Goal: Task Accomplishment & Management: Manage account settings

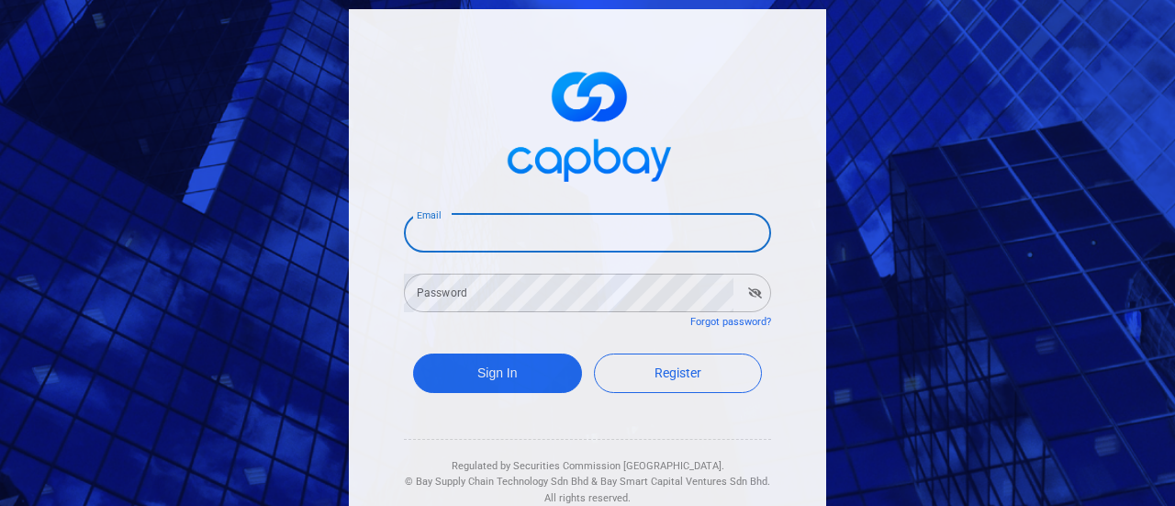
click at [464, 230] on input "Email" at bounding box center [587, 233] width 367 height 39
type input "[EMAIL_ADDRESS][DOMAIN_NAME]"
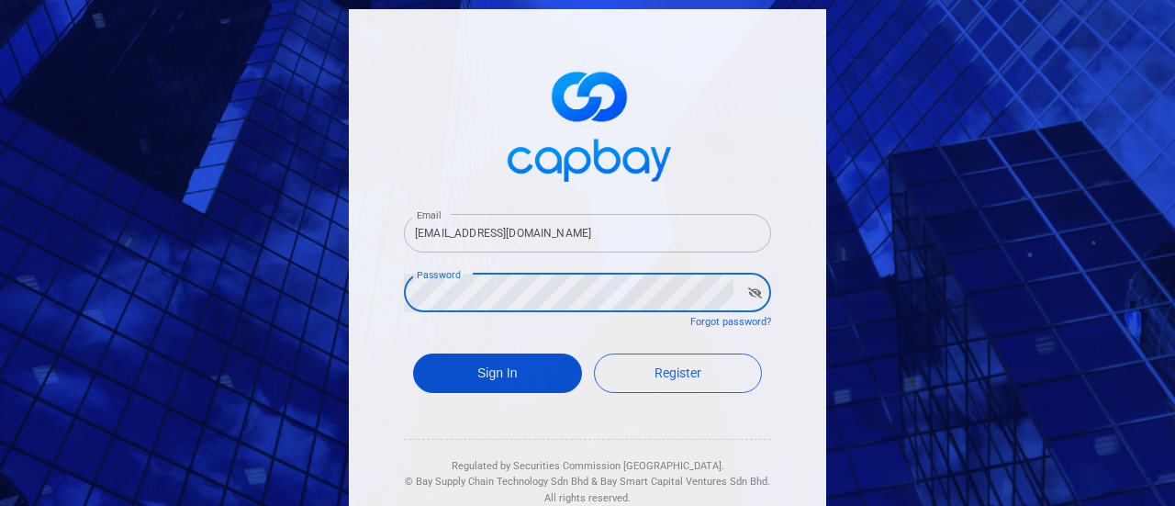
click at [481, 367] on button "Sign In" at bounding box center [497, 373] width 169 height 39
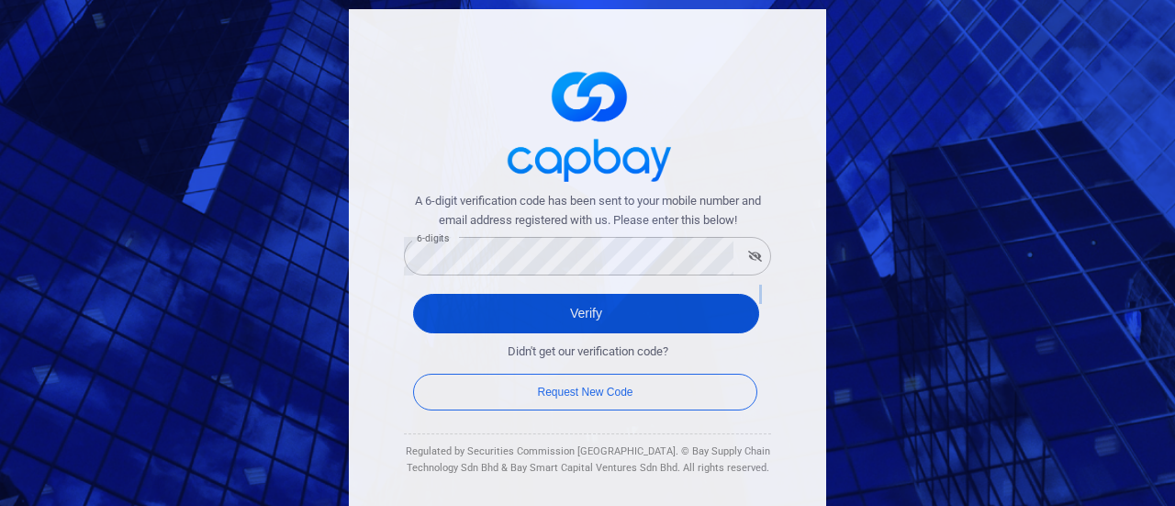
click at [536, 330] on form "A 6-digit verification code has been sent to your mobile number and email addre…" at bounding box center [587, 303] width 367 height 223
click at [544, 303] on button "Verify" at bounding box center [586, 313] width 346 height 39
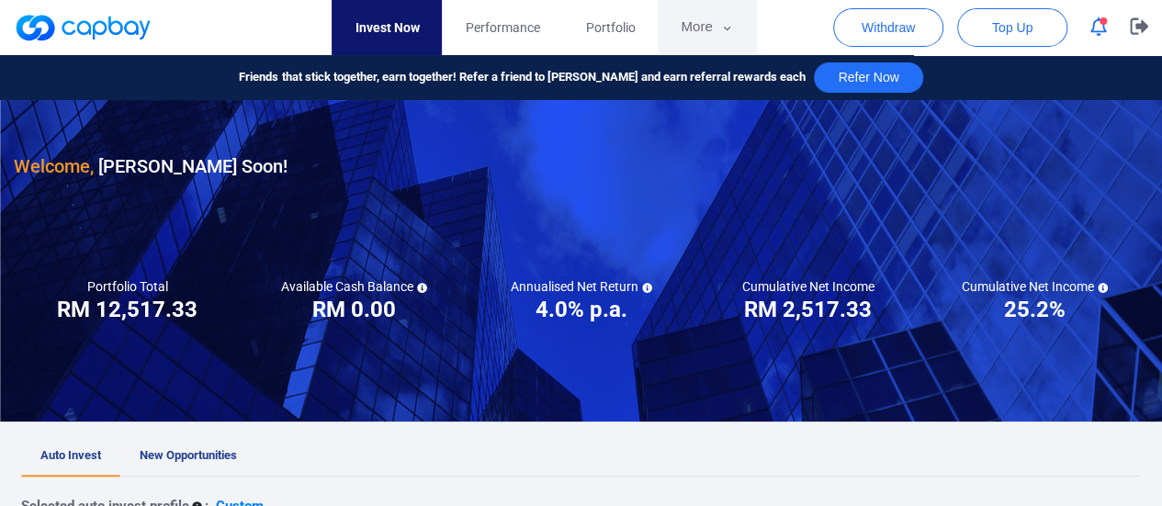
click at [700, 25] on button "More" at bounding box center [706, 27] width 98 height 55
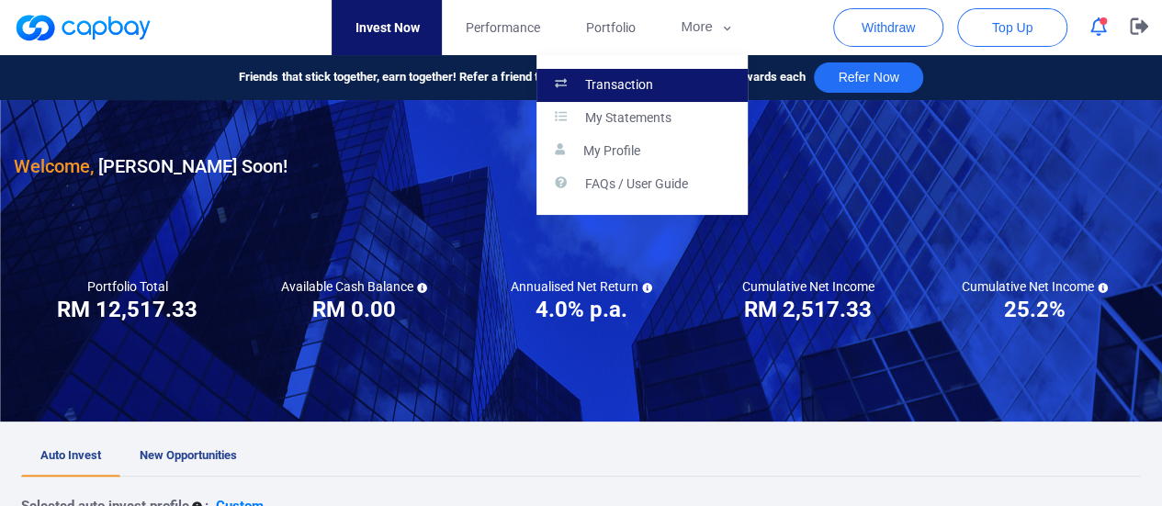
click at [650, 79] on p "Transaction" at bounding box center [619, 85] width 68 height 17
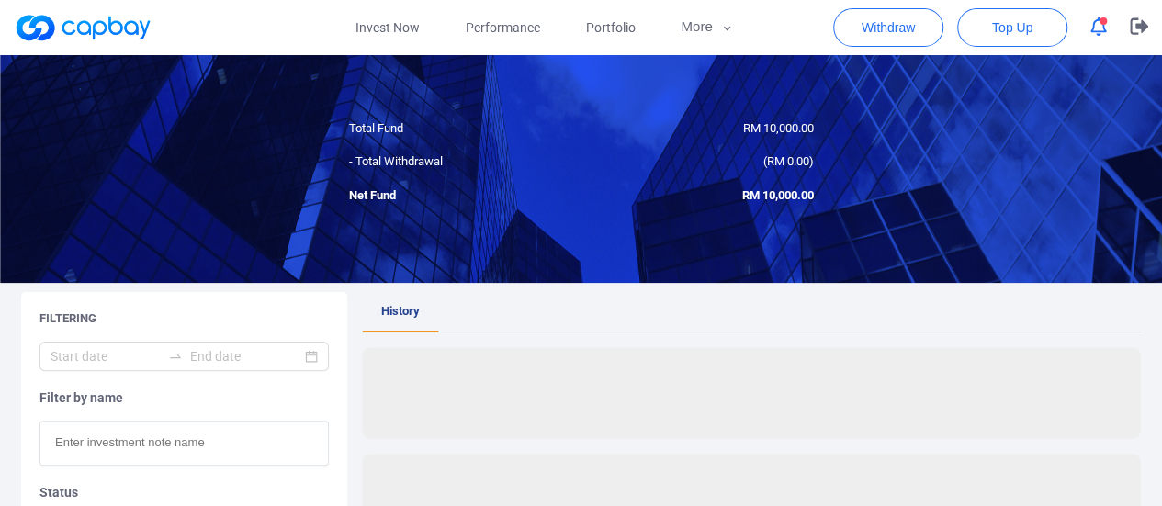
scroll to position [184, 0]
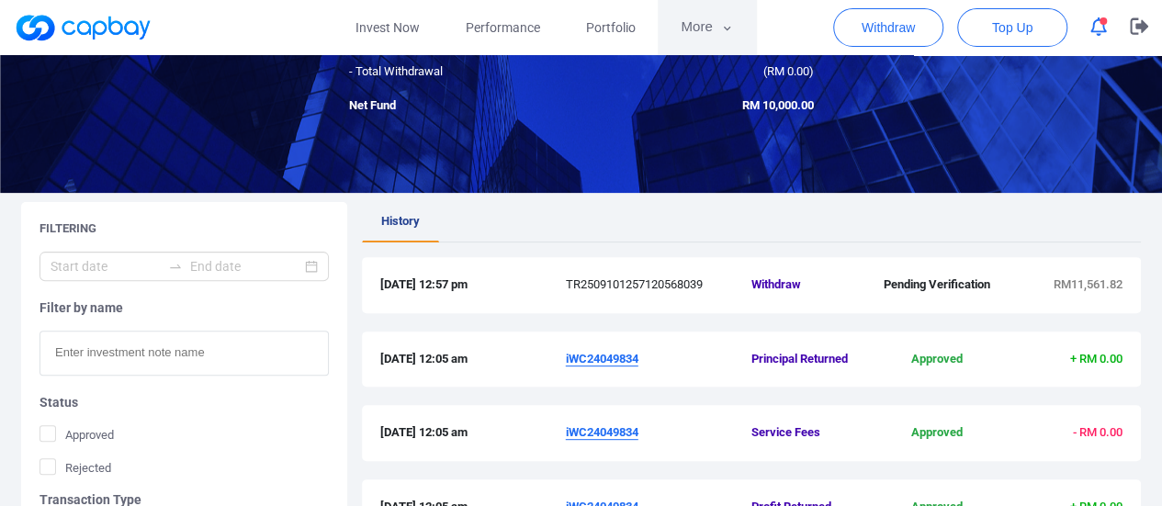
click at [692, 21] on button "More" at bounding box center [706, 27] width 98 height 55
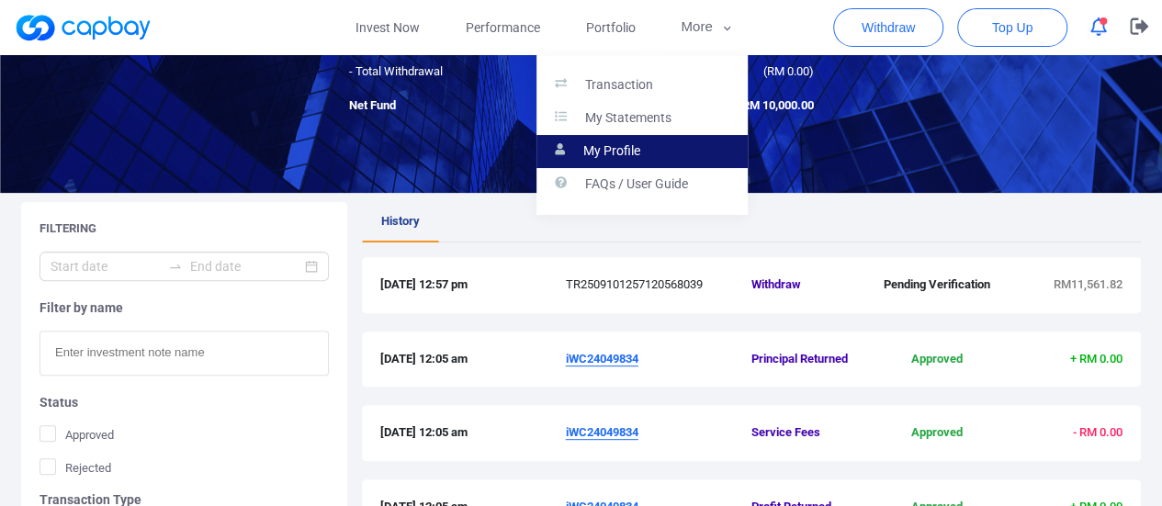
click at [627, 152] on p "My Profile" at bounding box center [611, 151] width 57 height 17
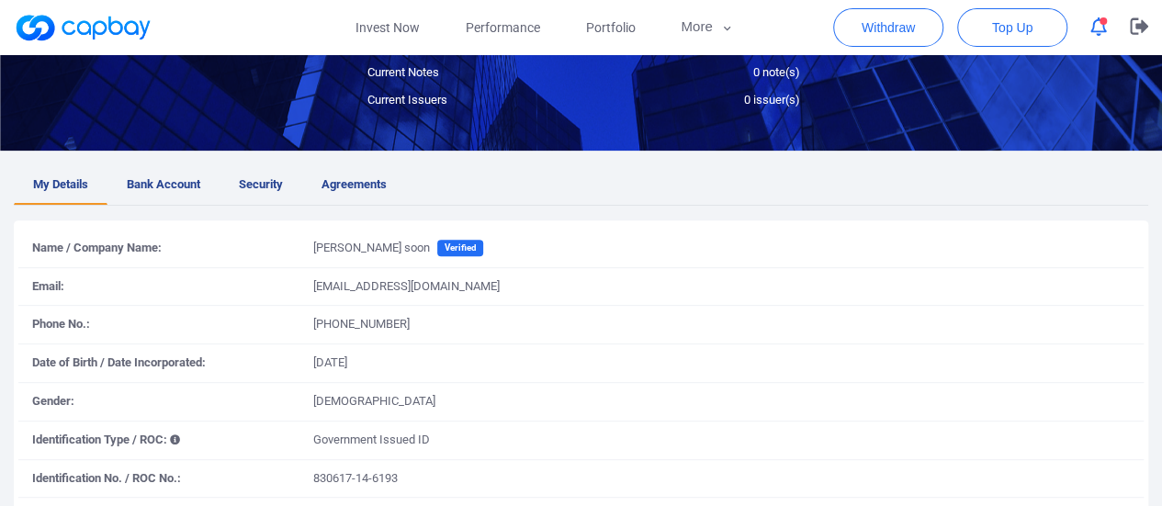
scroll to position [441, 0]
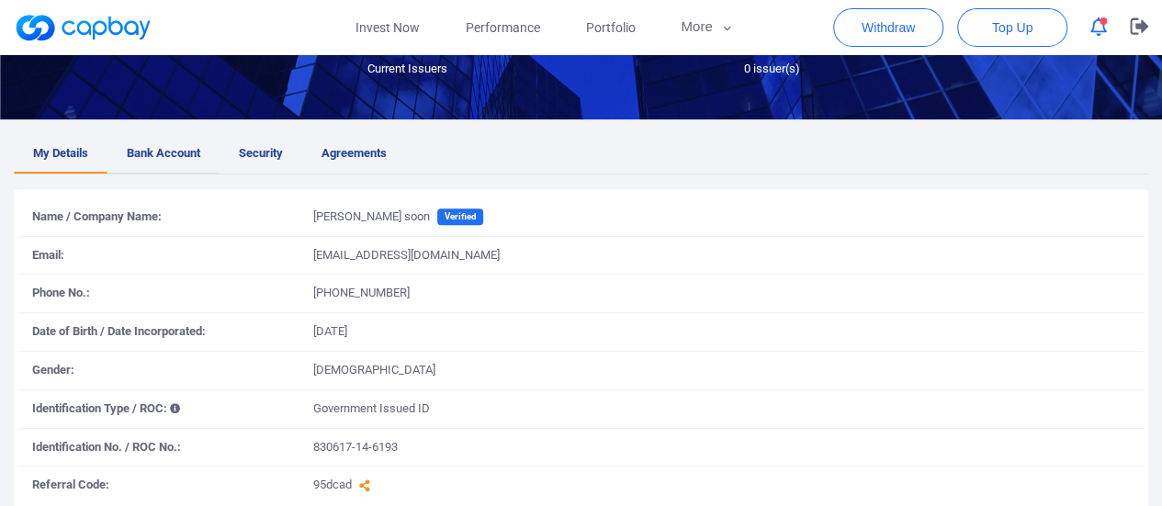
click at [185, 161] on span "Bank Account" at bounding box center [163, 153] width 73 height 19
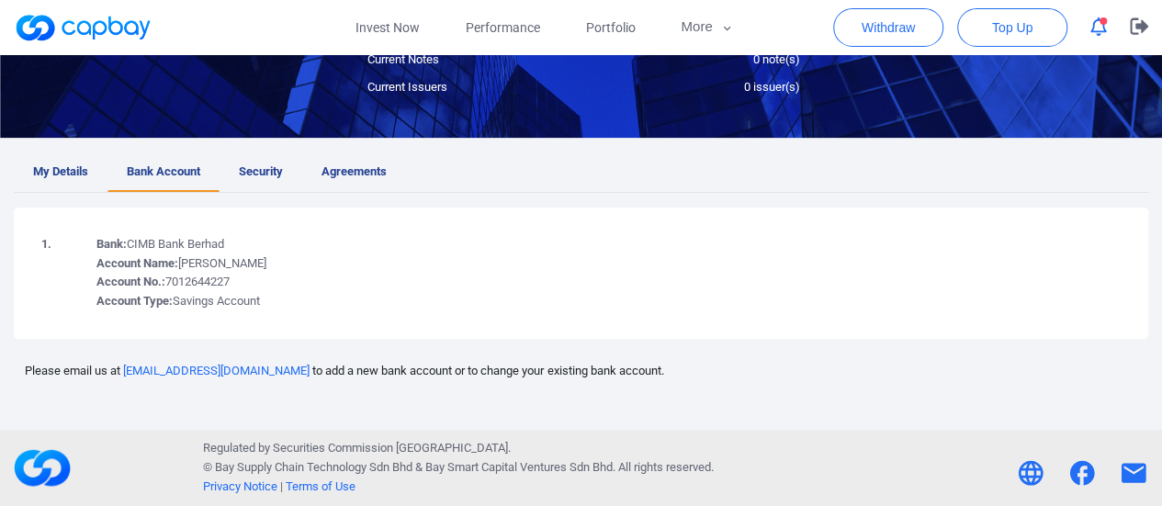
scroll to position [237, 0]
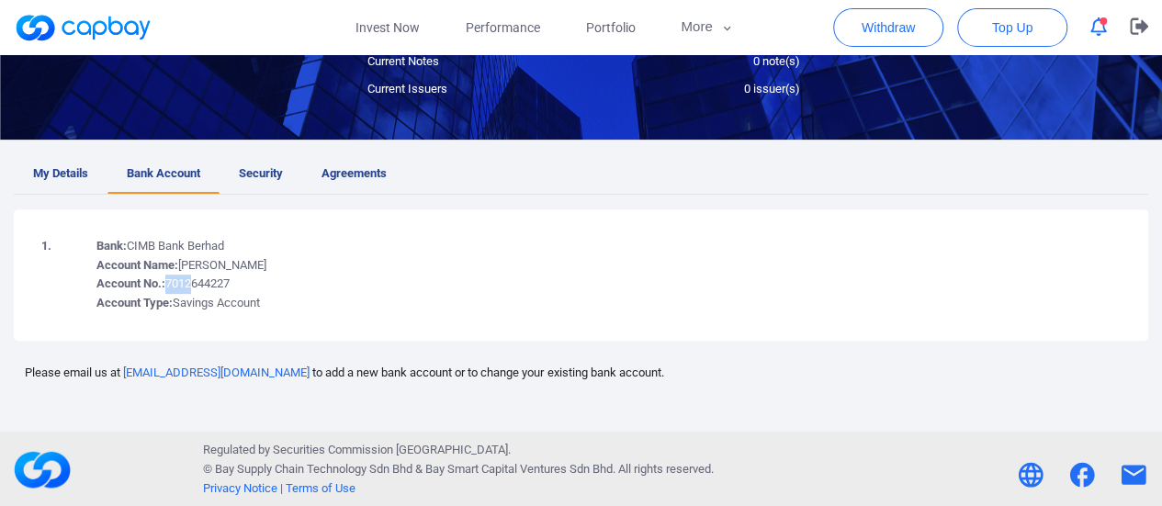
drag, startPoint x: 196, startPoint y: 280, endPoint x: 166, endPoint y: 277, distance: 29.5
click at [166, 277] on td "Bank: CIMB Bank Berhad Account Name: [PERSON_NAME] Account No.: 7012644227 Acco…" at bounding box center [608, 275] width 1042 height 95
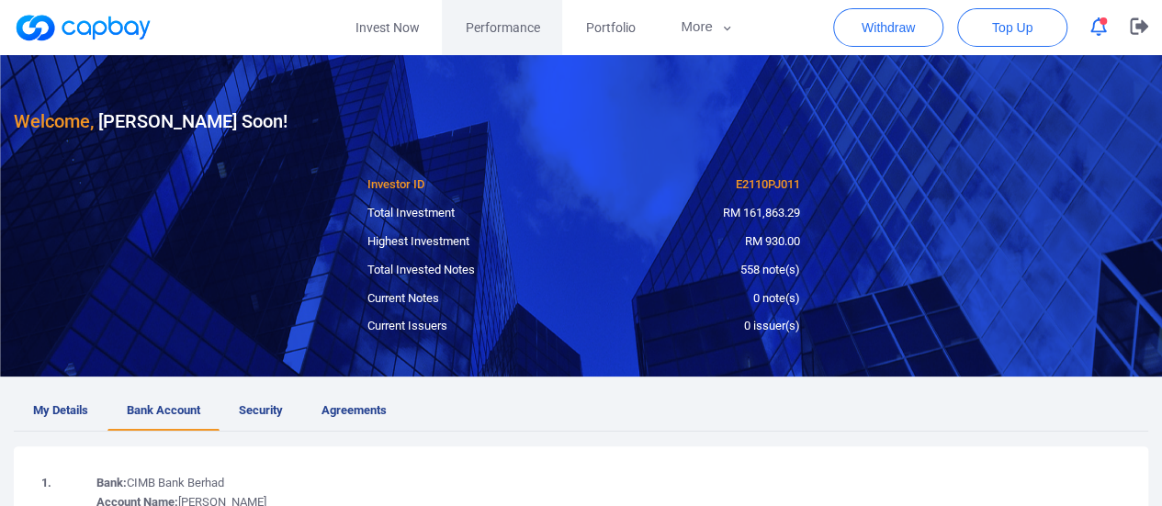
click at [496, 24] on span "Performance" at bounding box center [502, 27] width 74 height 20
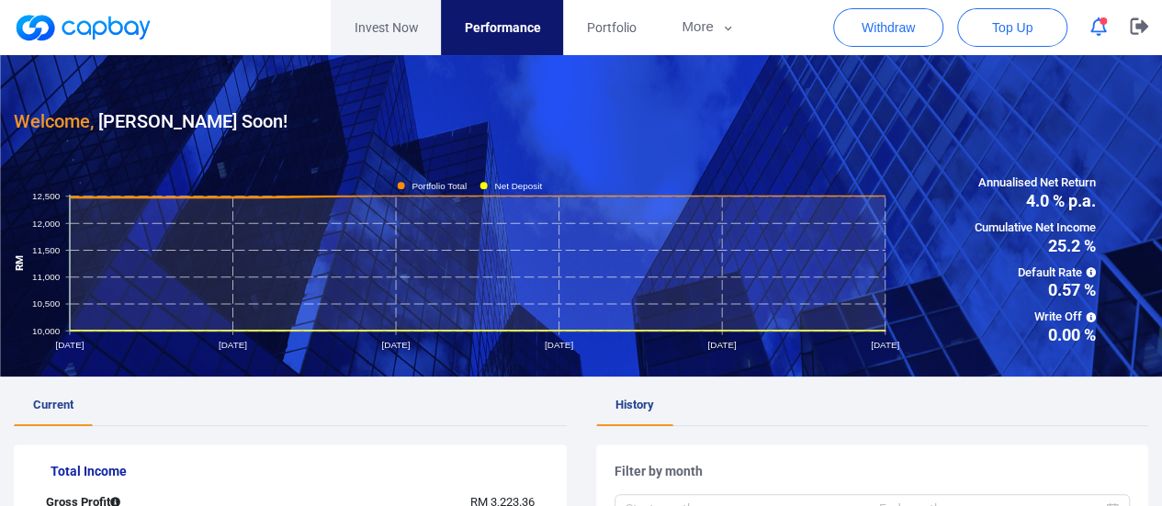
click at [397, 37] on link "Invest Now" at bounding box center [386, 27] width 110 height 55
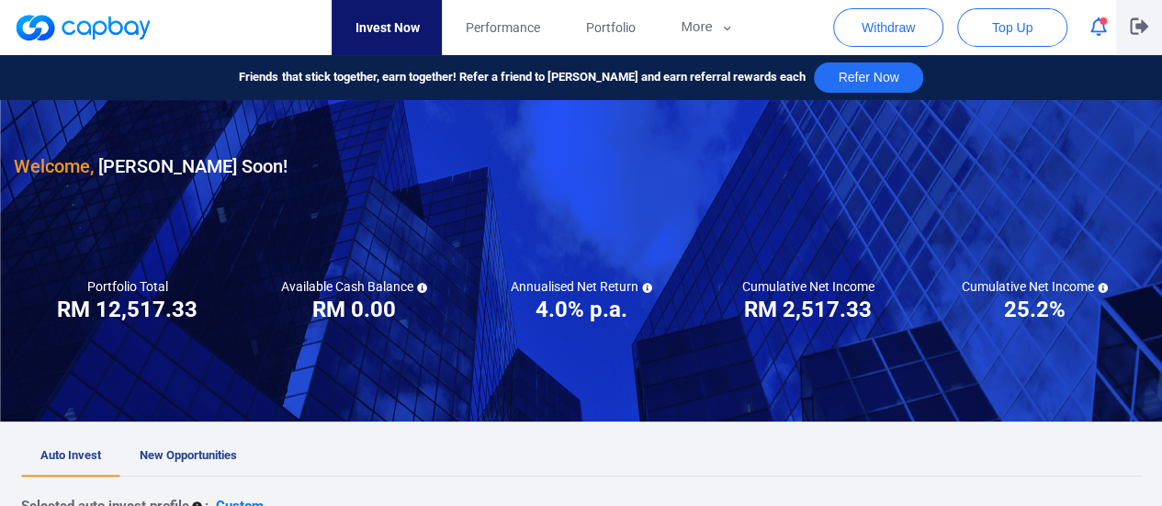
click at [1137, 34] on icon "button" at bounding box center [1138, 26] width 18 height 17
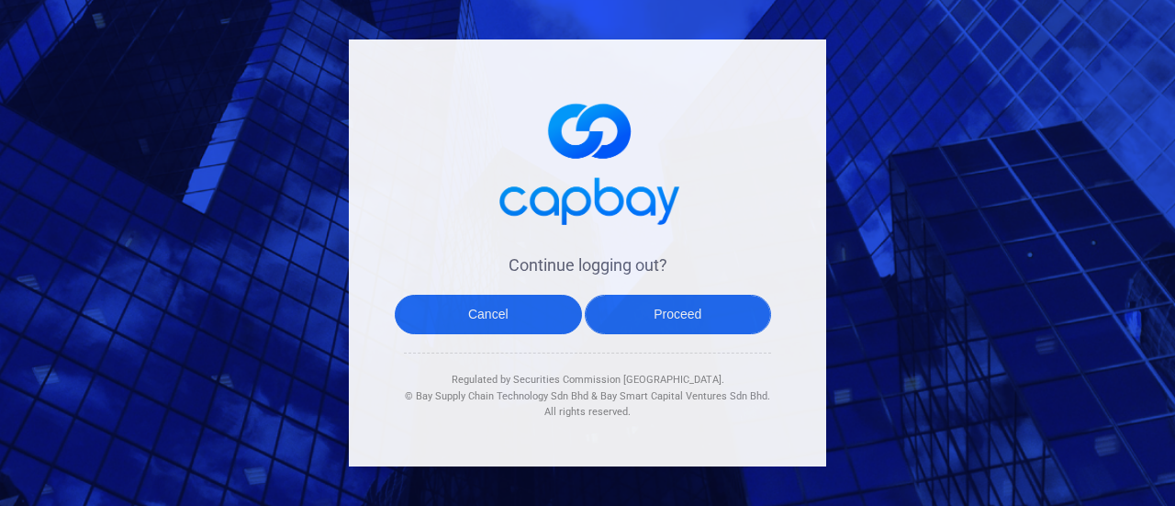
click at [691, 316] on button "Proceed" at bounding box center [678, 314] width 187 height 39
